Goal: Task Accomplishment & Management: Complete application form

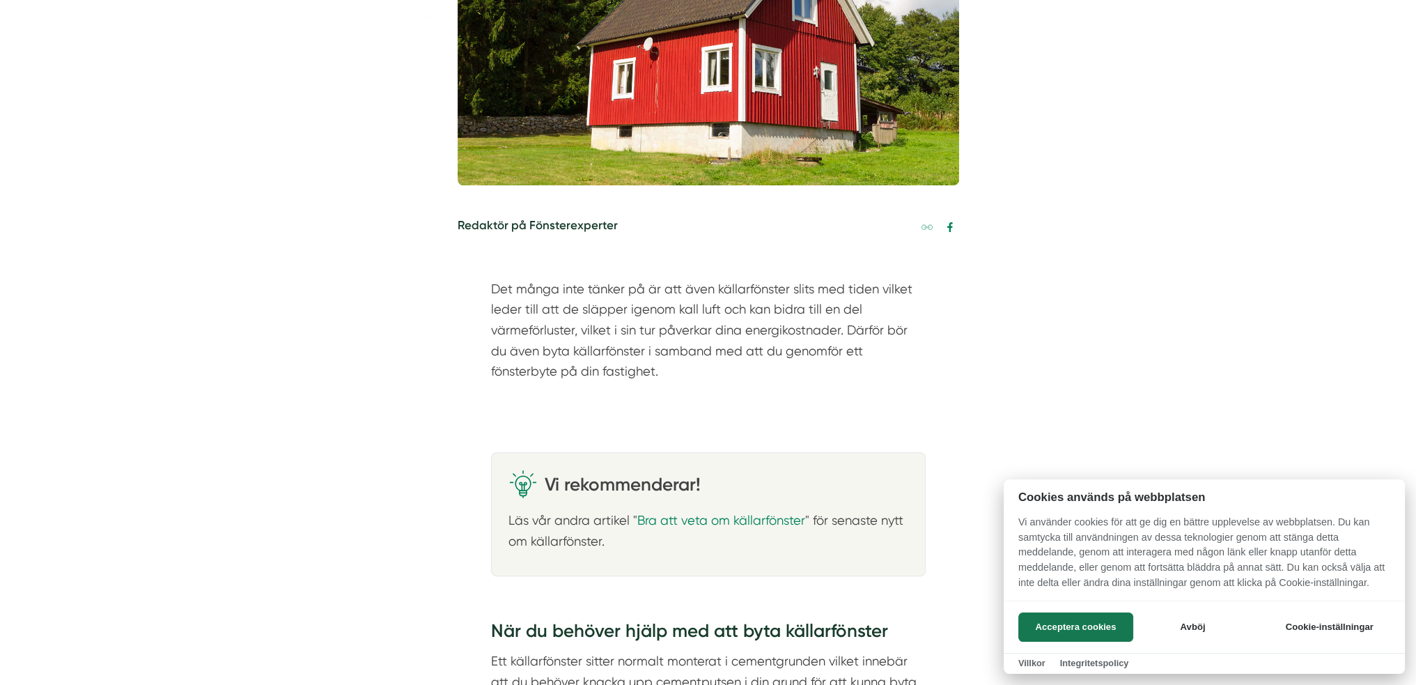
scroll to position [627, 0]
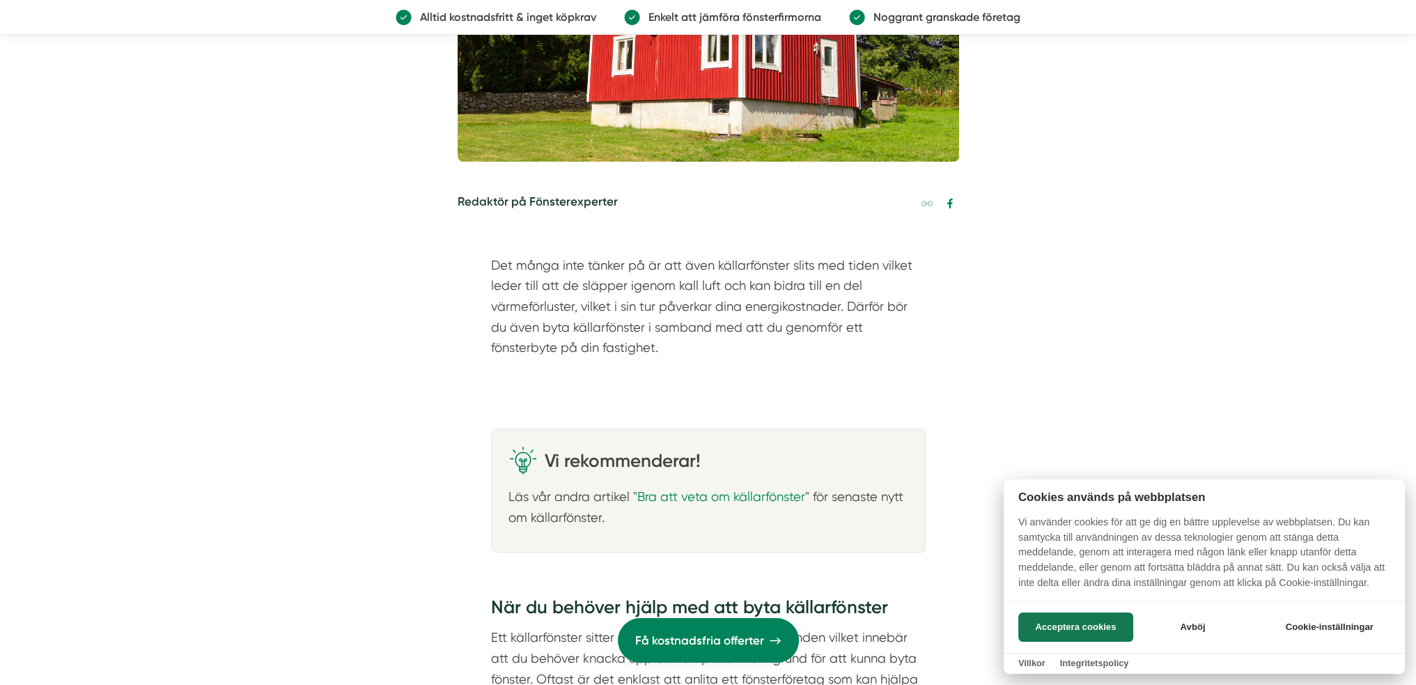
click at [588, 316] on div at bounding box center [708, 342] width 1416 height 685
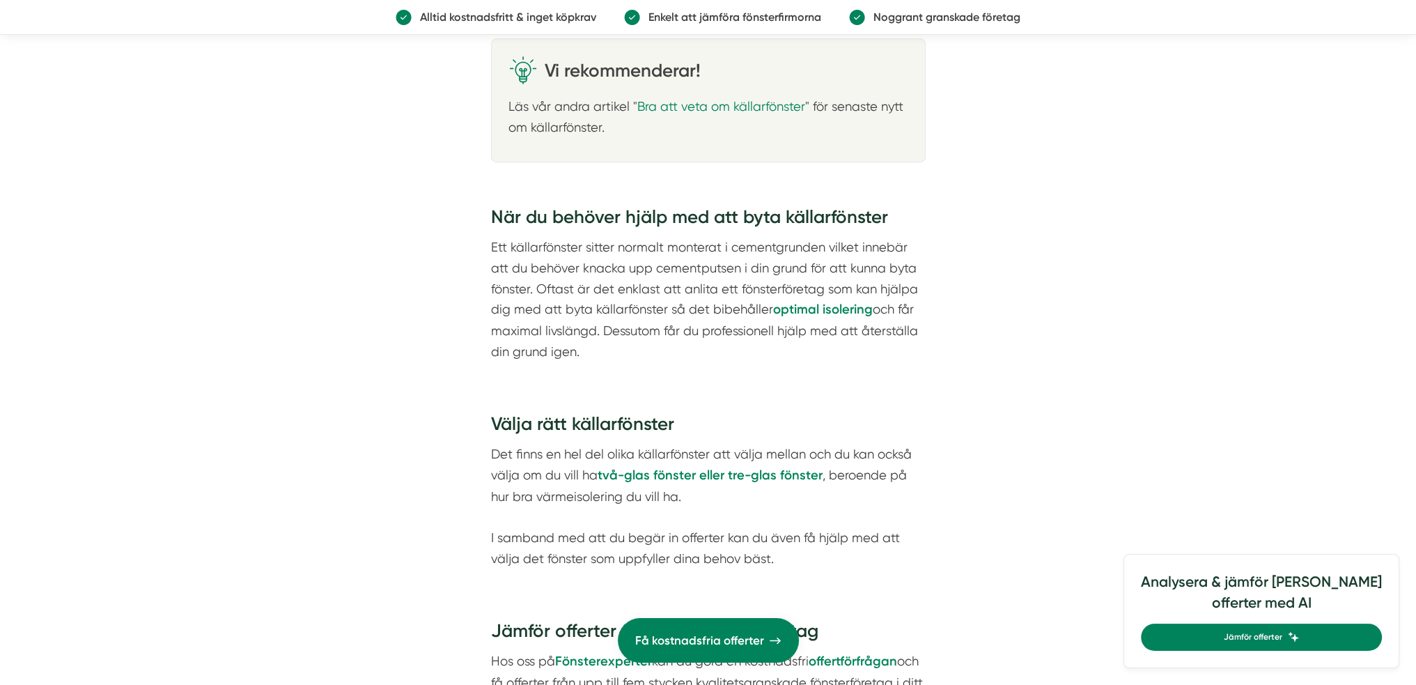
scroll to position [1045, 0]
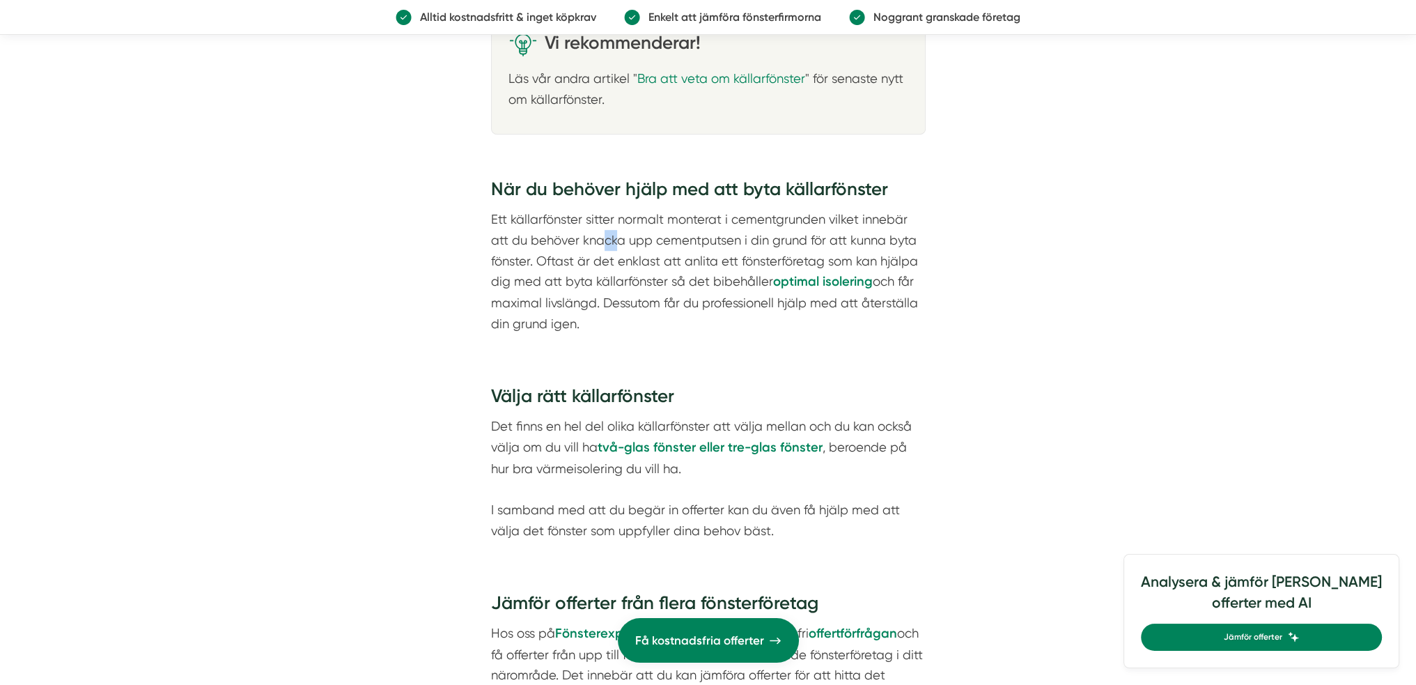
click at [618, 240] on p "Ett källarfönster sitter normalt monterat i cementgrunden vilket innebär att du…" at bounding box center [708, 271] width 435 height 125
copy p "ck"
click at [618, 240] on p "Ett källarfönster sitter normalt monterat i cementgrunden vilket innebär att du…" at bounding box center [708, 271] width 435 height 125
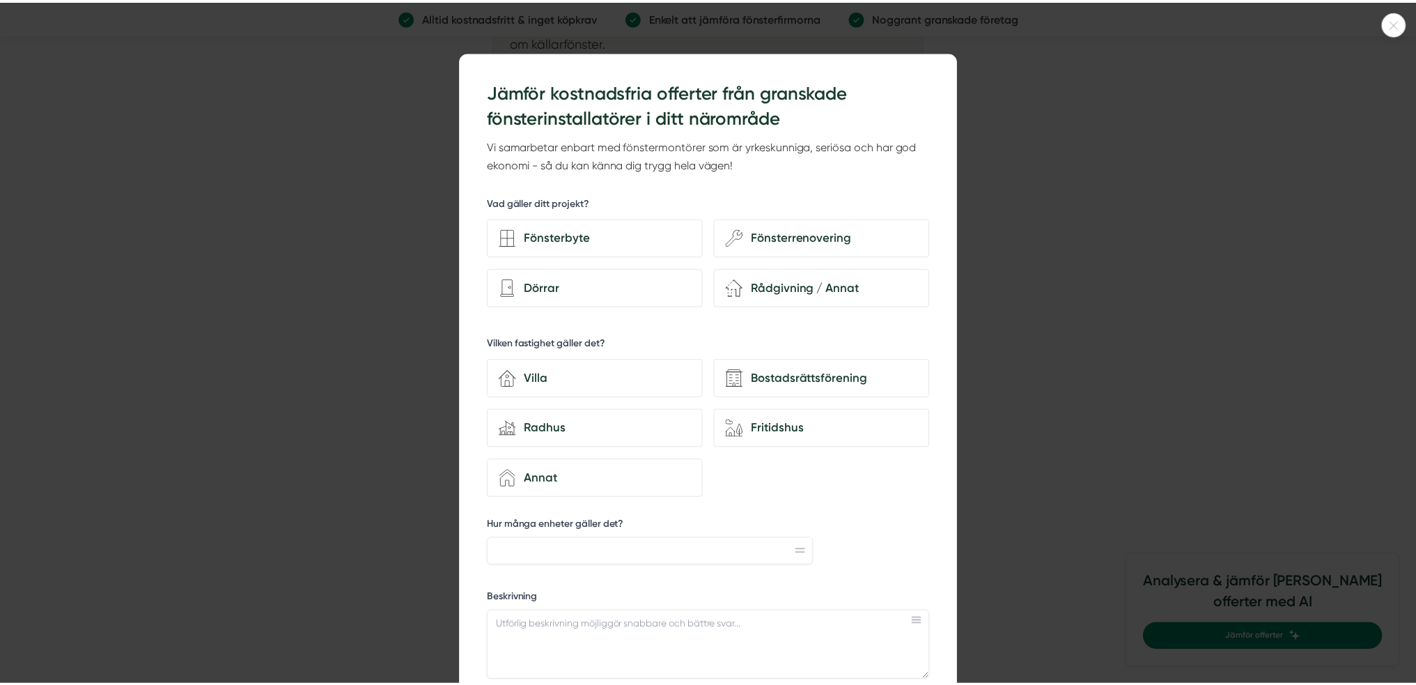
scroll to position [1114, 0]
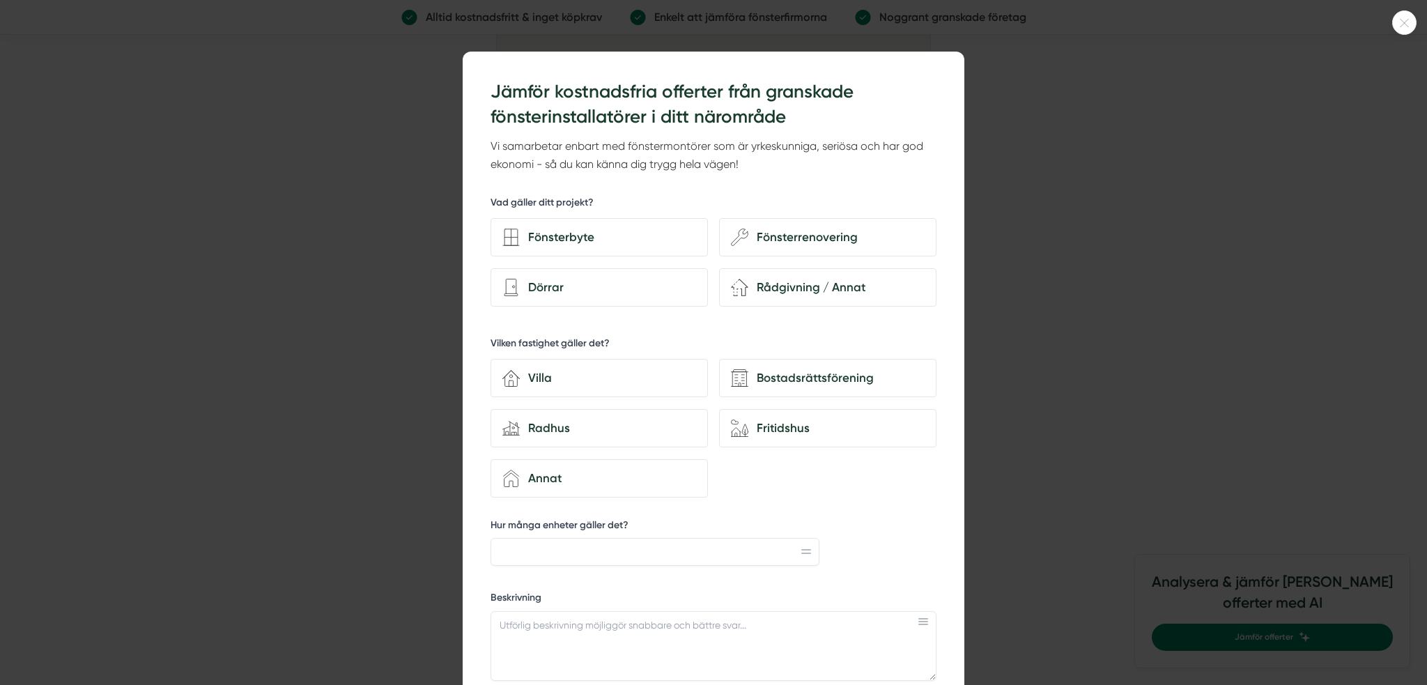
click at [1405, 31] on div at bounding box center [1404, 22] width 24 height 24
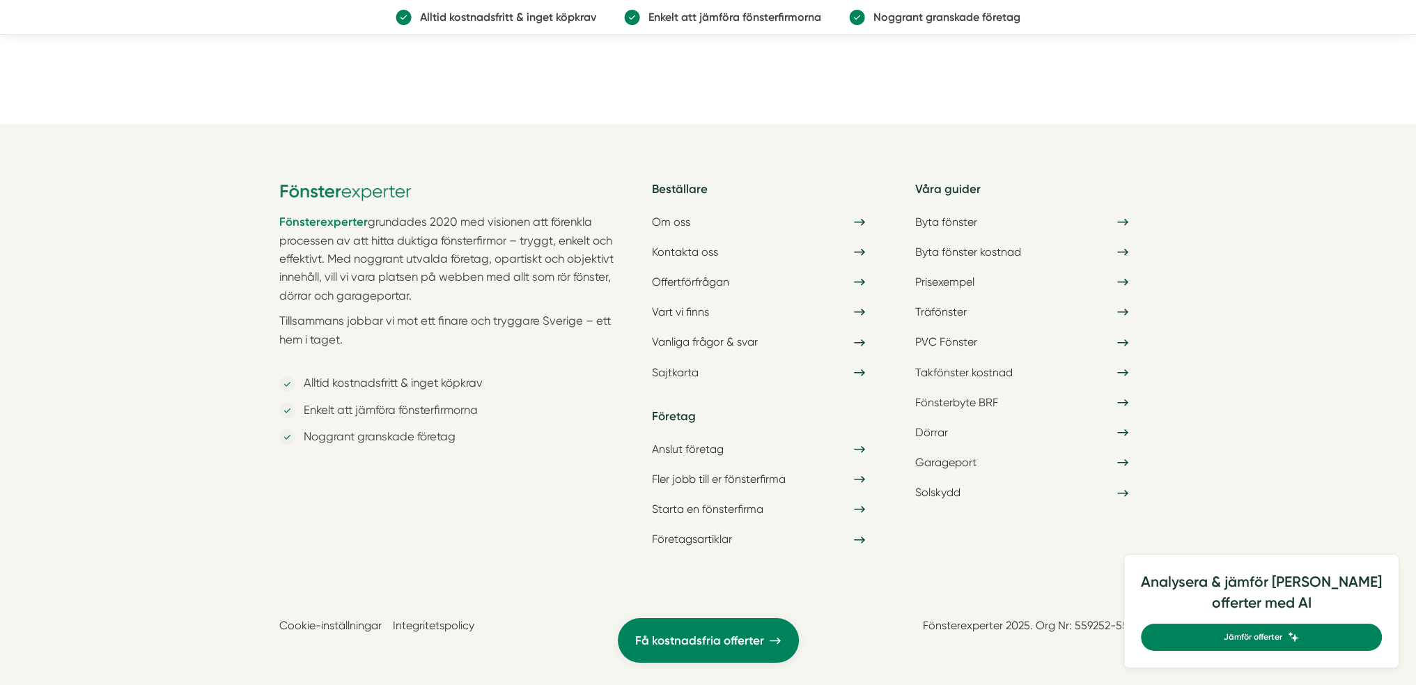
scroll to position [1502, 0]
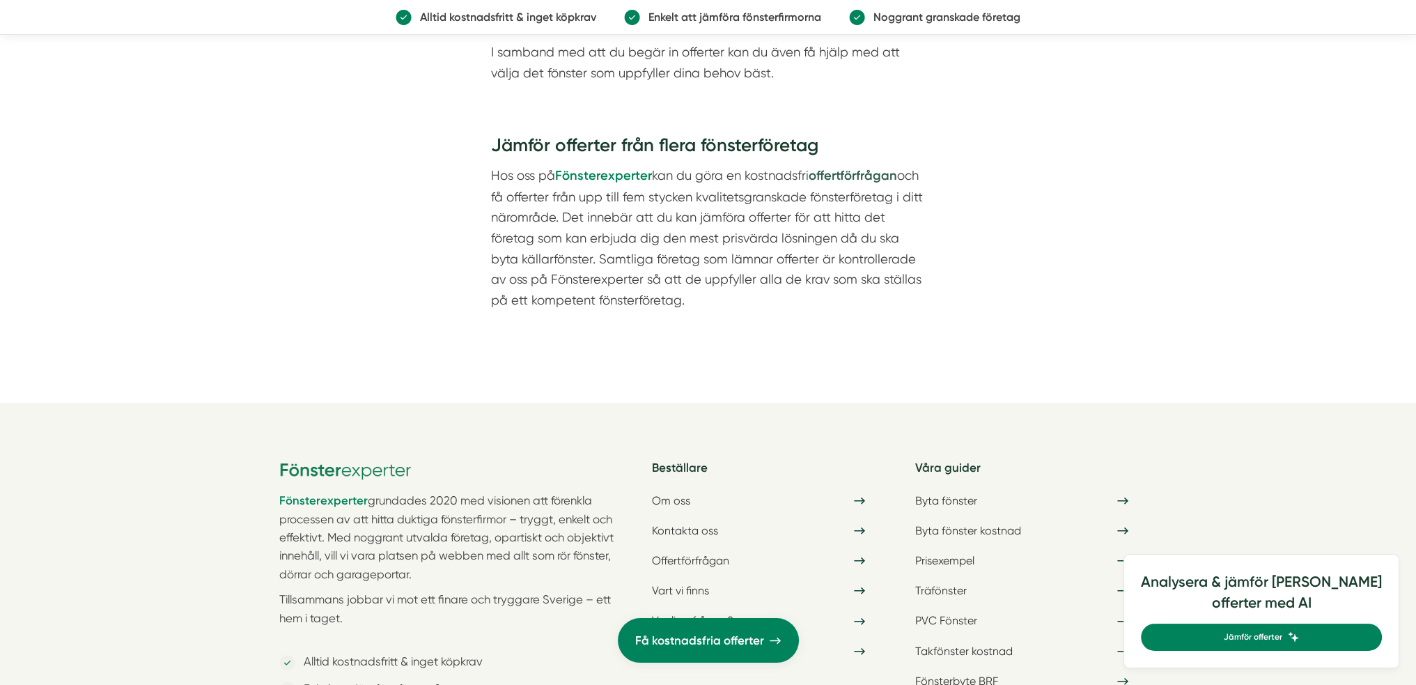
click at [855, 176] on strong "offertförfrågan" at bounding box center [853, 175] width 88 height 15
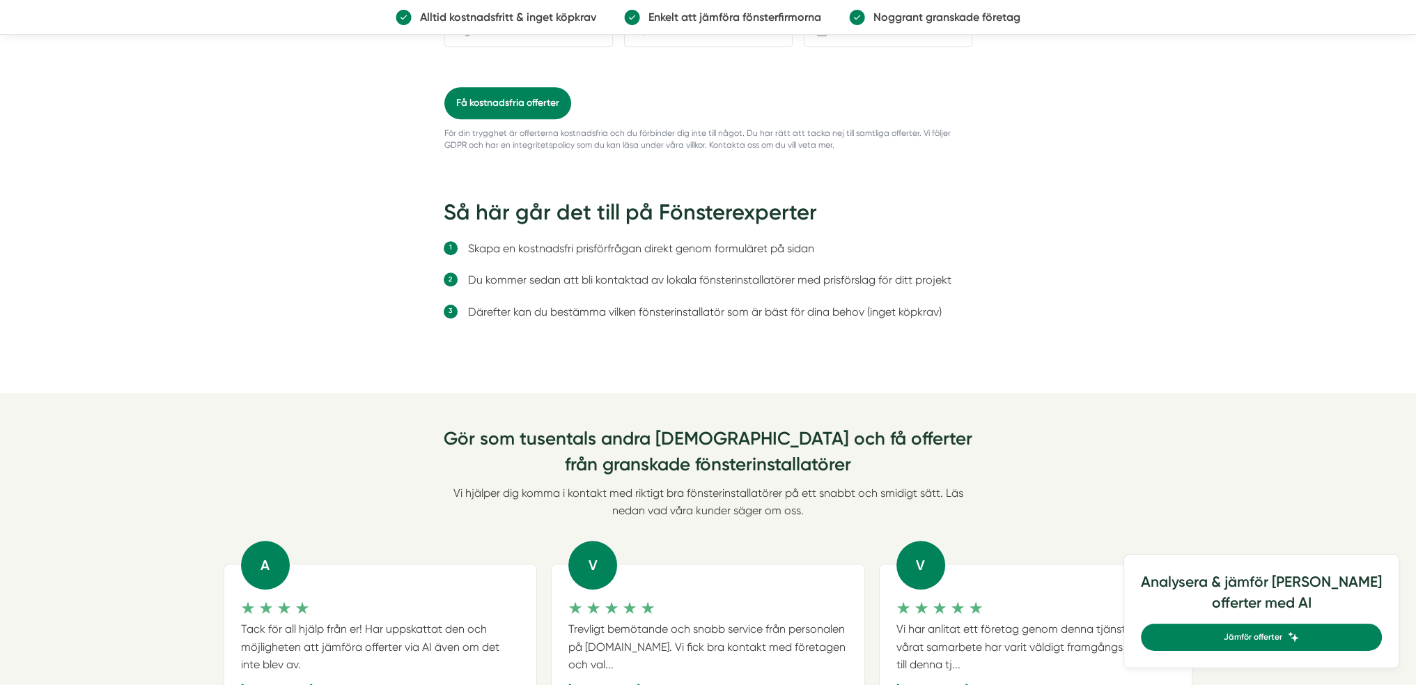
scroll to position [1323, 0]
